Goal: Information Seeking & Learning: Learn about a topic

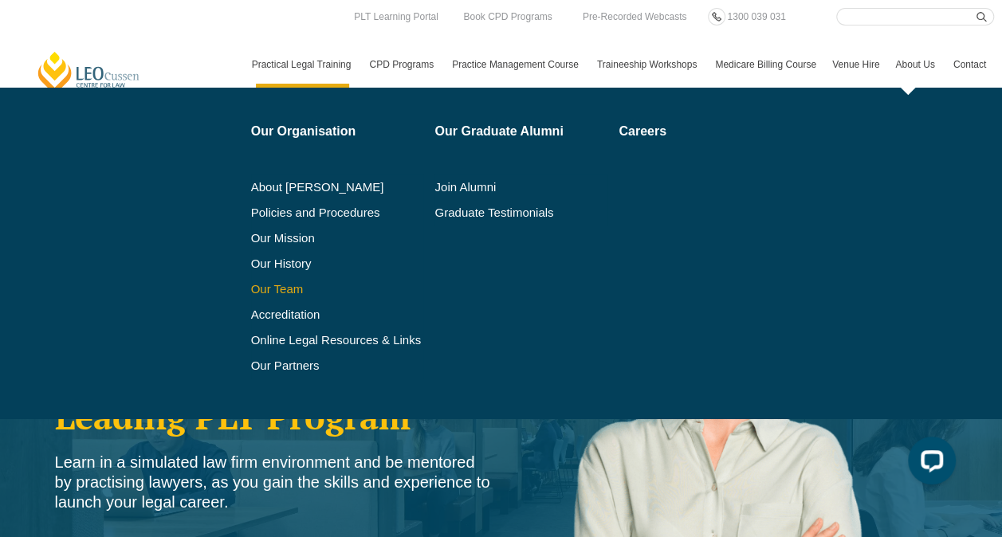
click at [277, 288] on link "Our Team" at bounding box center [337, 289] width 173 height 13
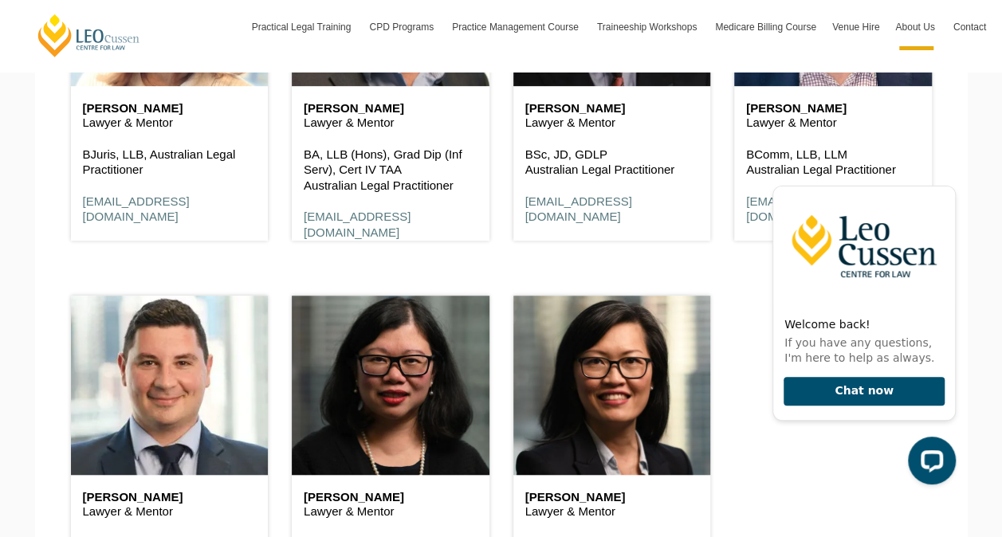
scroll to position [3267, 0]
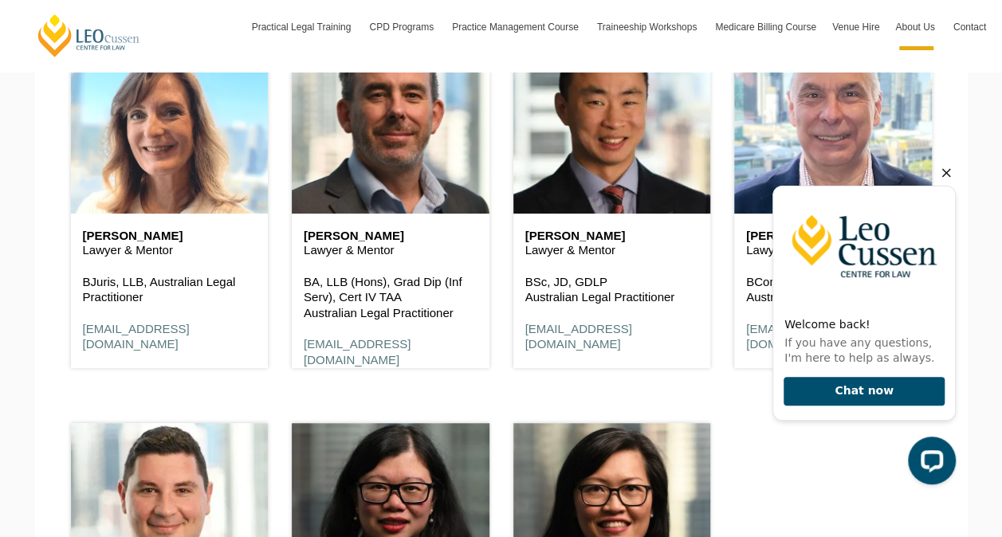
click at [947, 175] on icon "Hide greeting" at bounding box center [946, 173] width 9 height 9
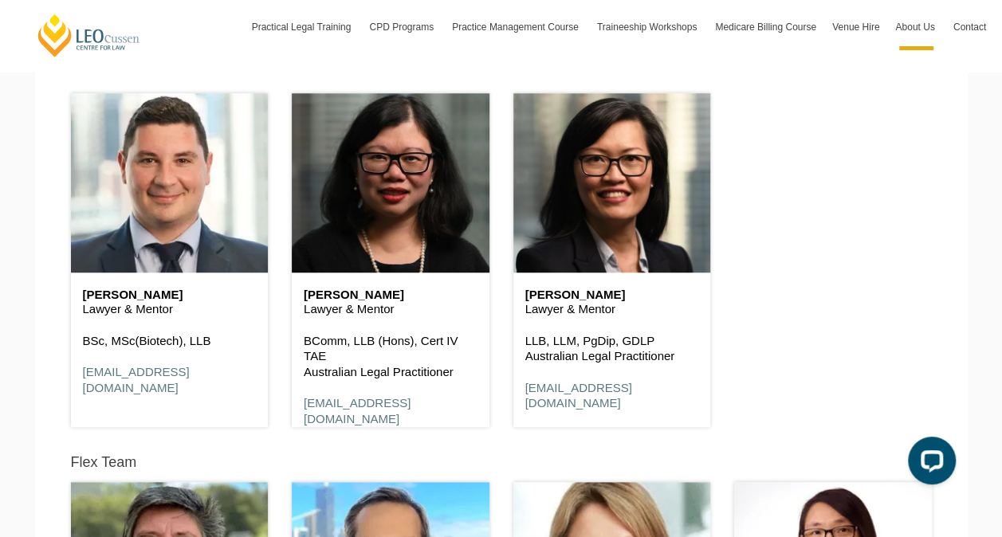
scroll to position [3420, 0]
